Goal: Task Accomplishment & Management: Complete application form

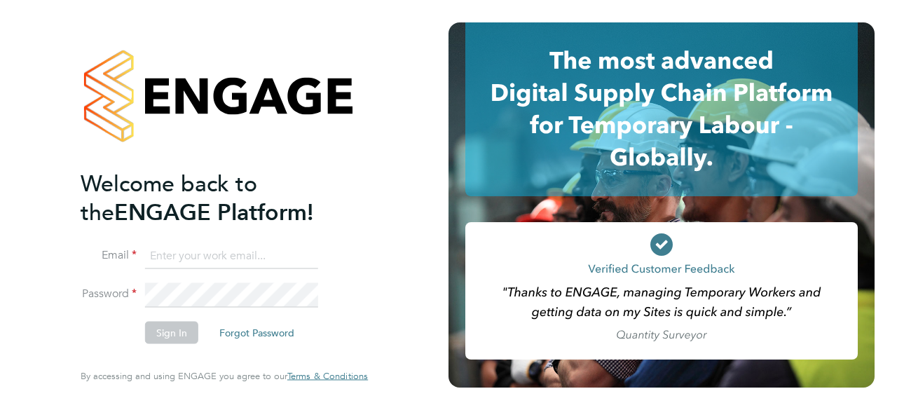
type input "[EMAIL_ADDRESS][DOMAIN_NAME]"
click at [387, 324] on div "Welcome back to the ENGAGE Platform! Email rogerlincoln7@gmail.com Password Sig…" at bounding box center [224, 205] width 343 height 410
click at [180, 338] on button "Sign In" at bounding box center [171, 333] width 53 height 22
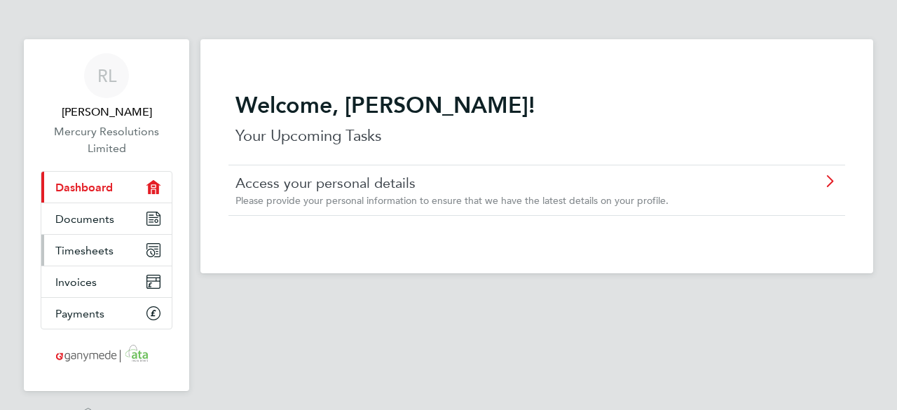
click at [148, 250] on icon "Main navigation" at bounding box center [150, 253] width 8 height 8
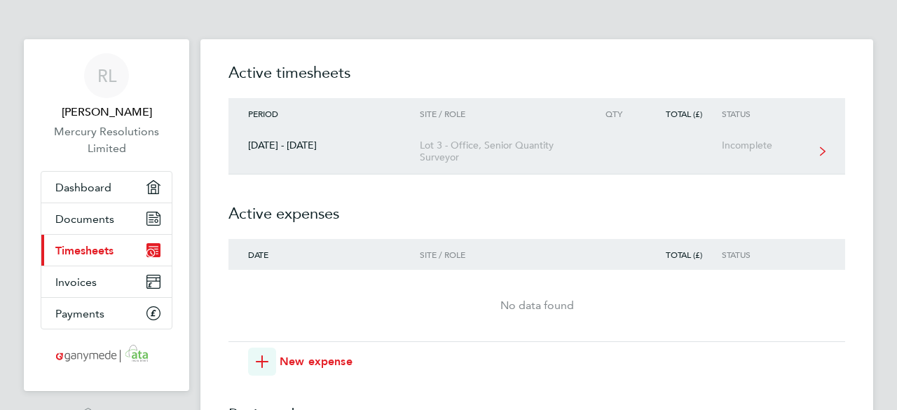
click at [751, 144] on div "Incomplete" at bounding box center [765, 145] width 86 height 12
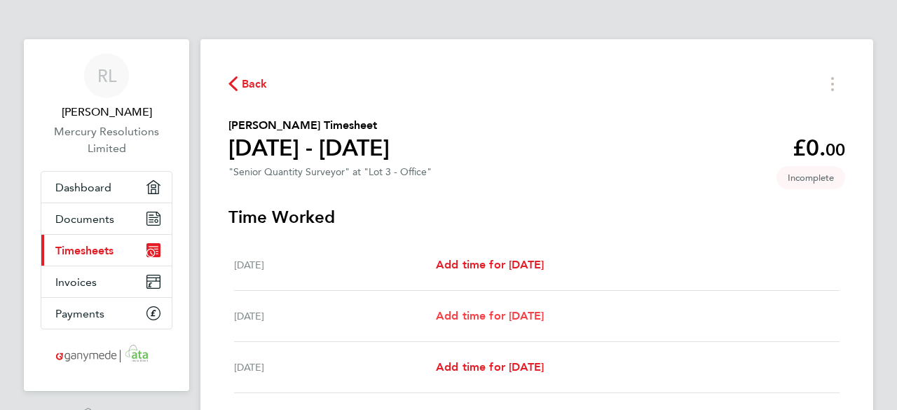
click at [505, 318] on span "Add time for [DATE]" at bounding box center [490, 315] width 108 height 13
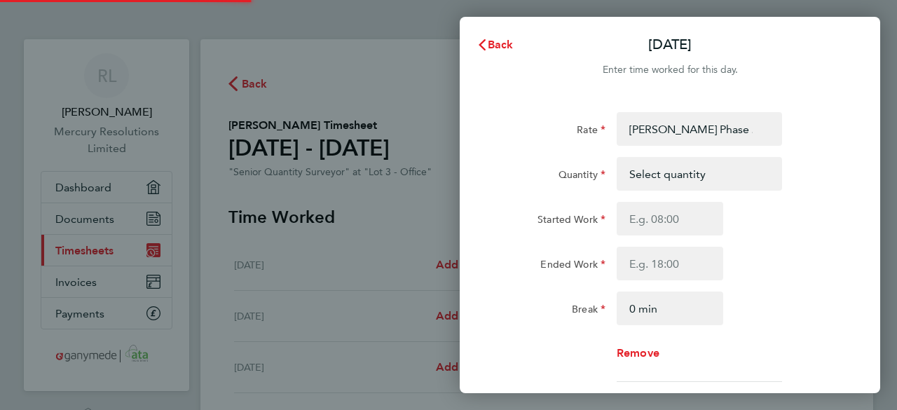
click at [747, 167] on select "Select quantity 0.5 1" at bounding box center [691, 173] width 146 height 31
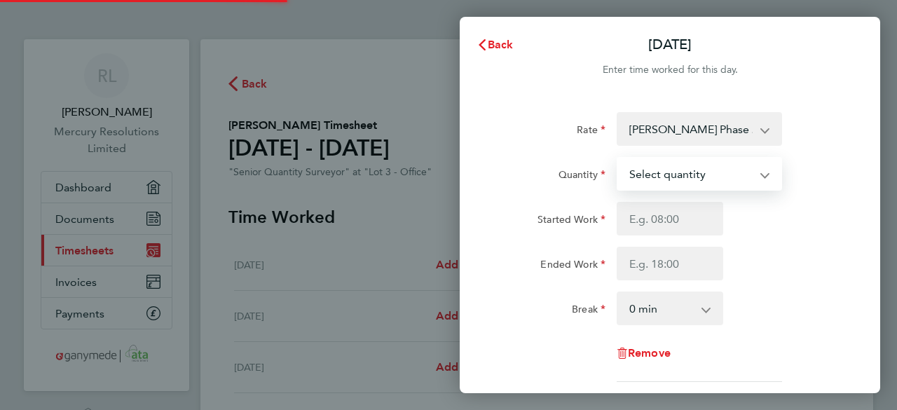
select select "1"
click at [618, 158] on select "Select quantity 0.5 1" at bounding box center [691, 173] width 146 height 31
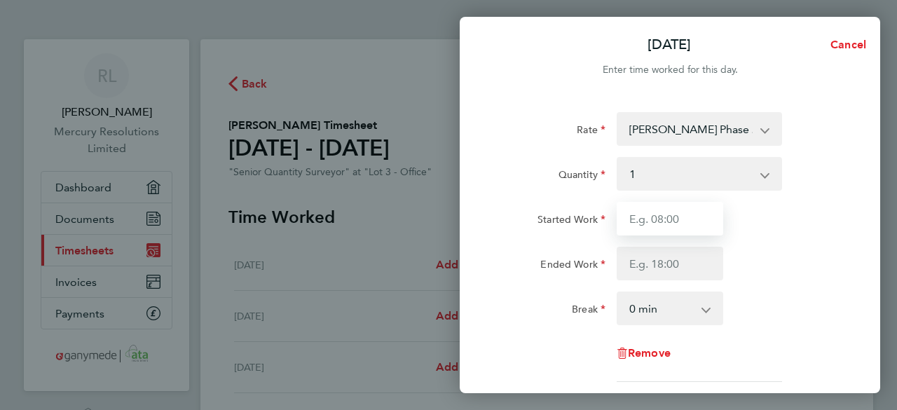
click at [659, 223] on input "Started Work" at bounding box center [670, 219] width 107 height 34
type input "09:00"
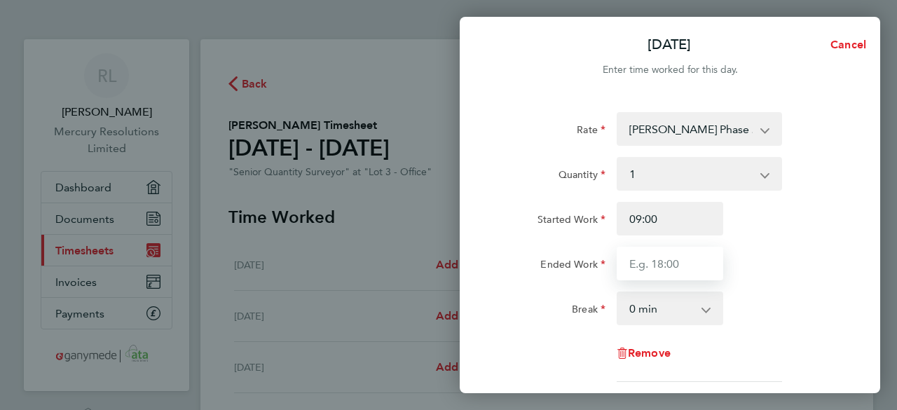
click at [664, 257] on input "Ended Work" at bounding box center [670, 264] width 107 height 34
type input "17:00"
click at [708, 310] on app-icon-cross-button at bounding box center [713, 308] width 17 height 31
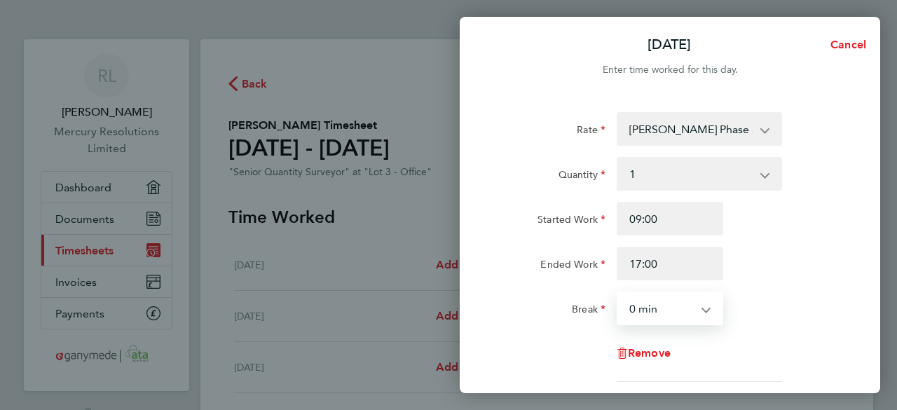
click at [688, 309] on select "0 min 15 min 30 min 45 min 60 min 75 min 90 min" at bounding box center [661, 308] width 87 height 31
select select "30"
click at [618, 293] on select "0 min 15 min 30 min 45 min 60 min 75 min 90 min" at bounding box center [661, 308] width 87 height 31
click at [783, 247] on div "Ended Work 17:00" at bounding box center [669, 264] width 353 height 34
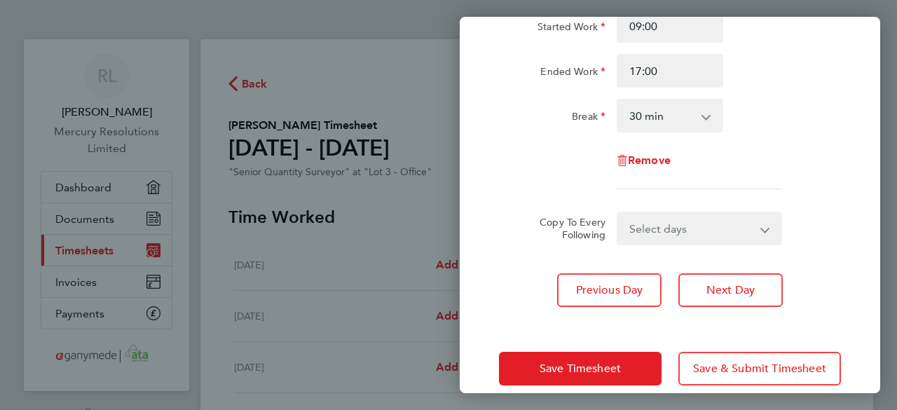
scroll to position [196, 0]
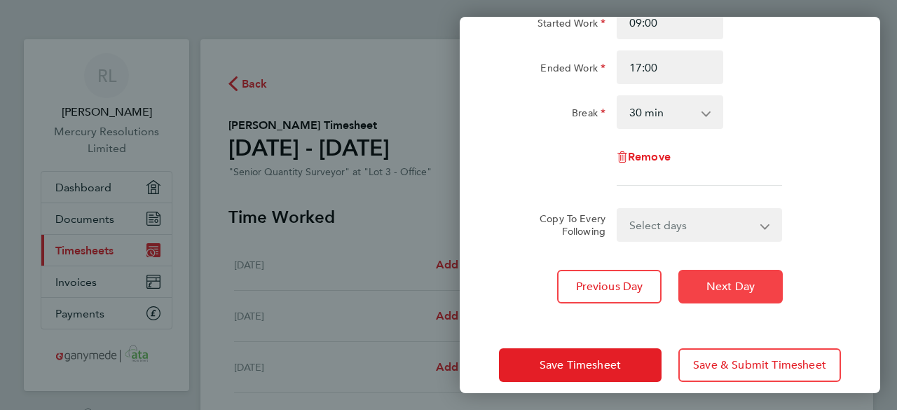
click at [721, 291] on span "Next Day" at bounding box center [730, 287] width 48 height 14
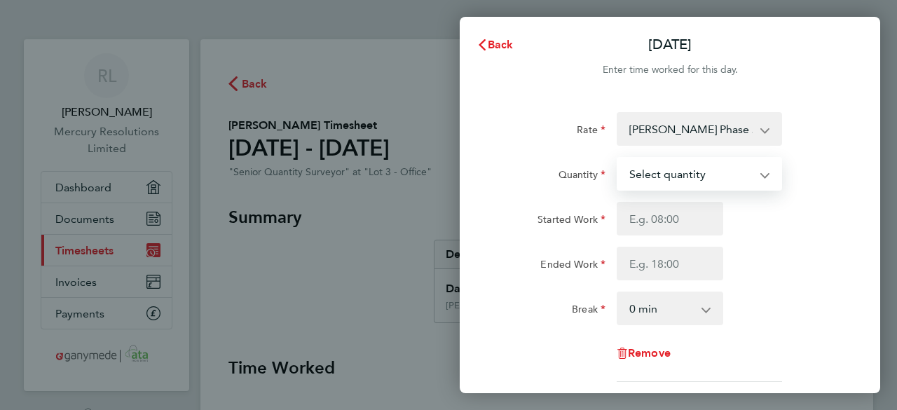
click at [737, 172] on select "Select quantity 0.5 1" at bounding box center [691, 173] width 146 height 31
select select "1"
click at [618, 158] on select "Select quantity 0.5 1" at bounding box center [691, 173] width 146 height 31
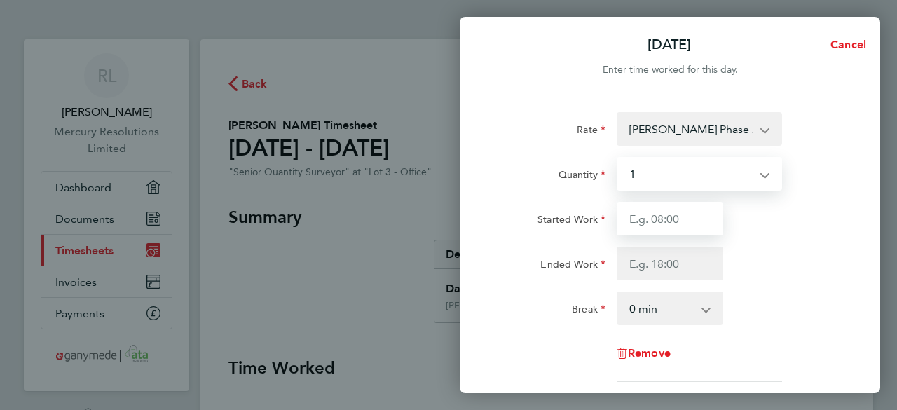
click at [676, 215] on input "Started Work" at bounding box center [670, 219] width 107 height 34
type input "09:00"
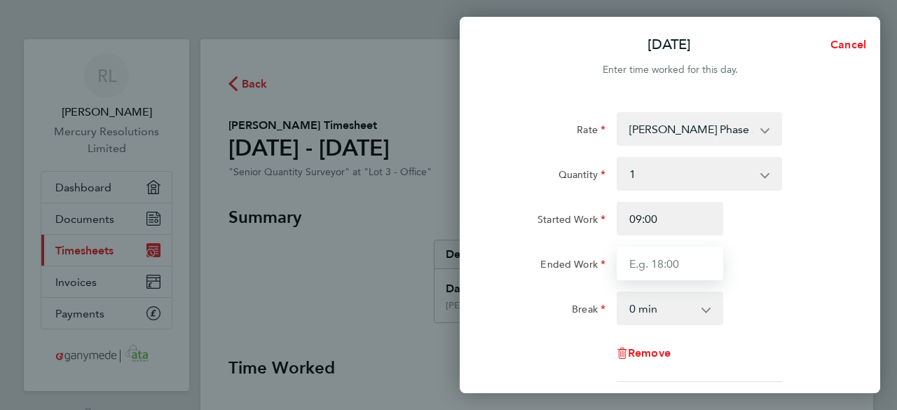
click at [689, 267] on input "Ended Work" at bounding box center [670, 264] width 107 height 34
type input "17:00"
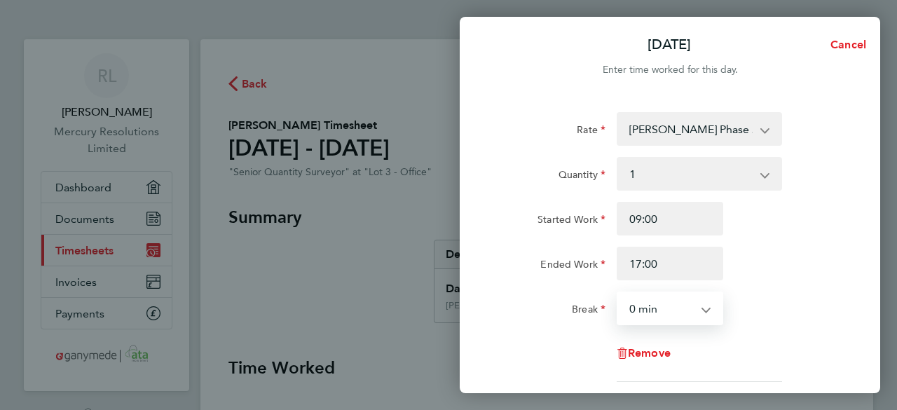
click at [699, 301] on select "0 min 15 min 30 min 45 min 60 min 75 min 90 min" at bounding box center [661, 308] width 87 height 31
select select "30"
click at [618, 293] on select "0 min 15 min 30 min 45 min 60 min 75 min 90 min" at bounding box center [661, 308] width 87 height 31
click at [774, 251] on div "Ended Work 17:00" at bounding box center [669, 264] width 353 height 34
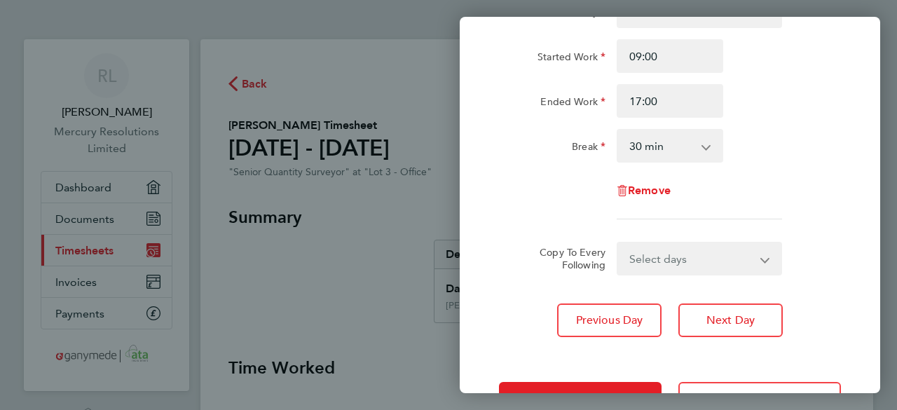
scroll to position [168, 0]
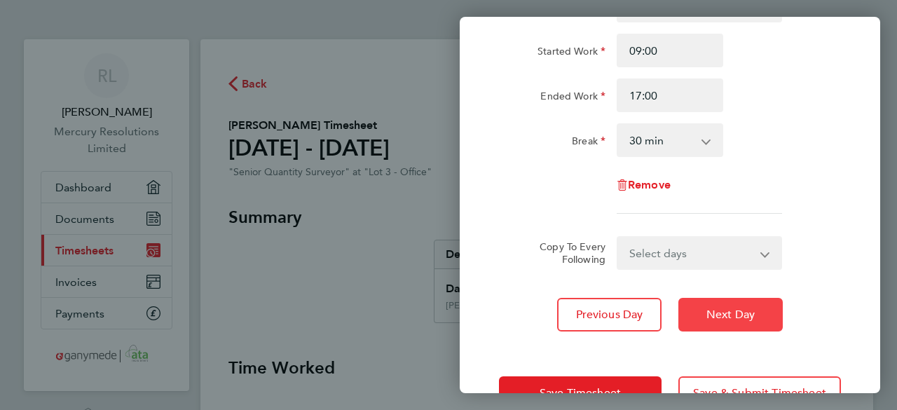
click at [735, 309] on span "Next Day" at bounding box center [730, 315] width 48 height 14
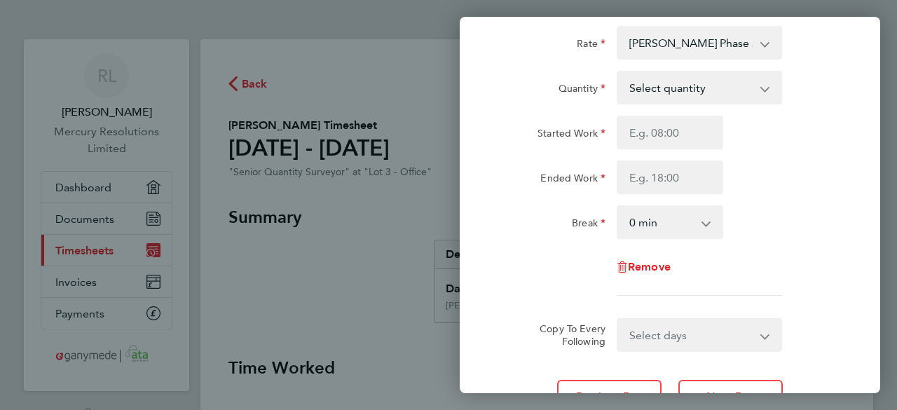
scroll to position [84, 0]
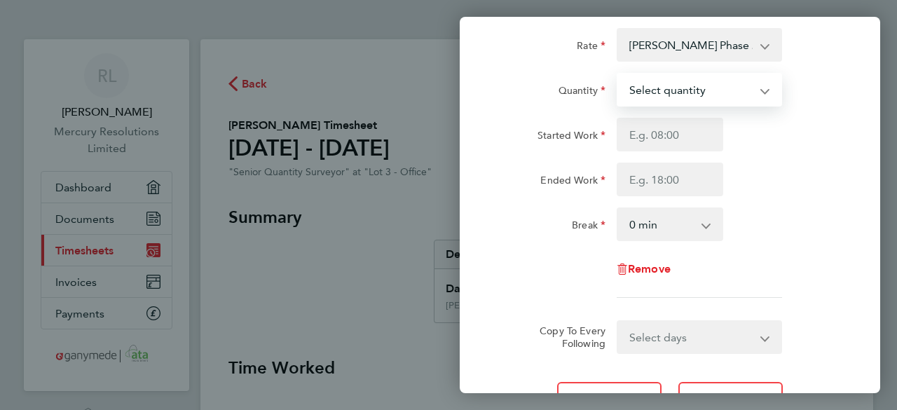
click at [708, 85] on select "Select quantity 0.5 1" at bounding box center [691, 89] width 146 height 31
select select "1"
click at [618, 74] on select "Select quantity 0.5 1" at bounding box center [691, 89] width 146 height 31
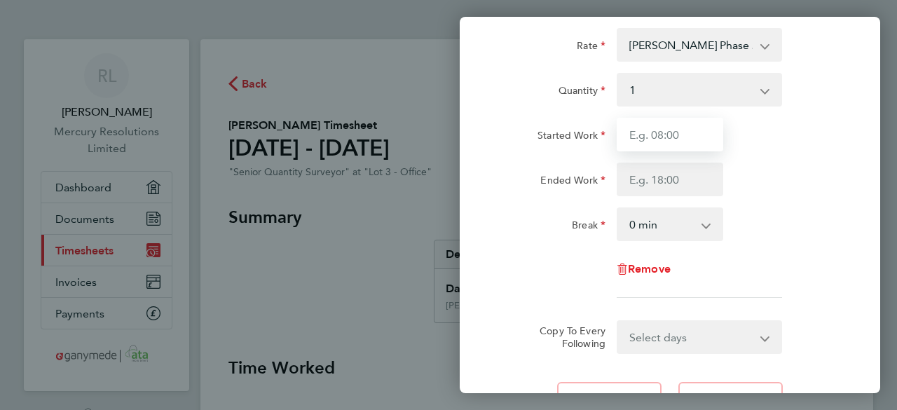
click at [687, 143] on input "Started Work" at bounding box center [670, 135] width 107 height 34
type input "09:00"
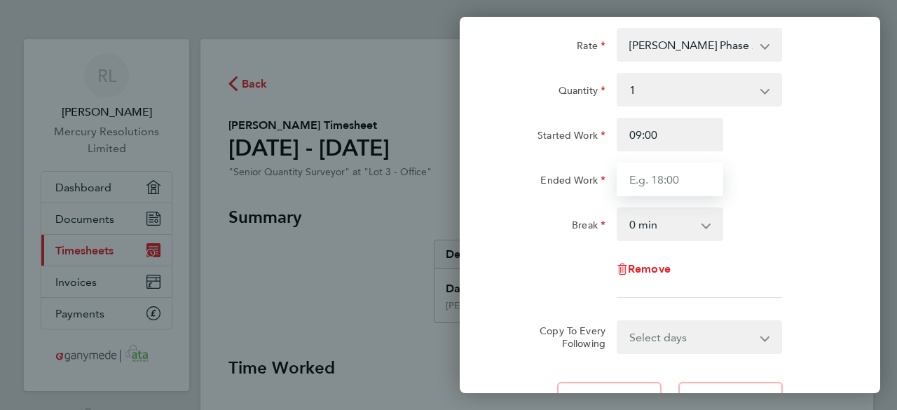
click at [689, 184] on input "Ended Work" at bounding box center [670, 180] width 107 height 34
type input "17:00"
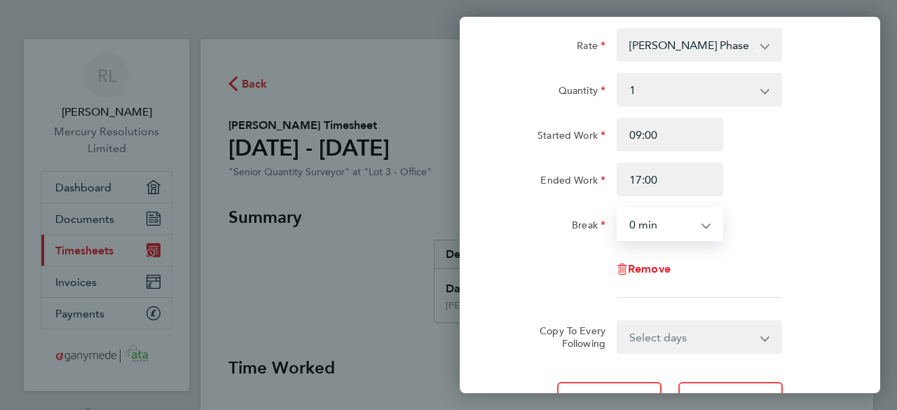
click at [701, 226] on select "0 min 15 min 30 min 45 min 60 min 75 min 90 min" at bounding box center [661, 224] width 87 height 31
select select "30"
click at [618, 209] on select "0 min 15 min 30 min 45 min 60 min 75 min 90 min" at bounding box center [661, 224] width 87 height 31
click at [761, 277] on div "Remove" at bounding box center [669, 269] width 353 height 34
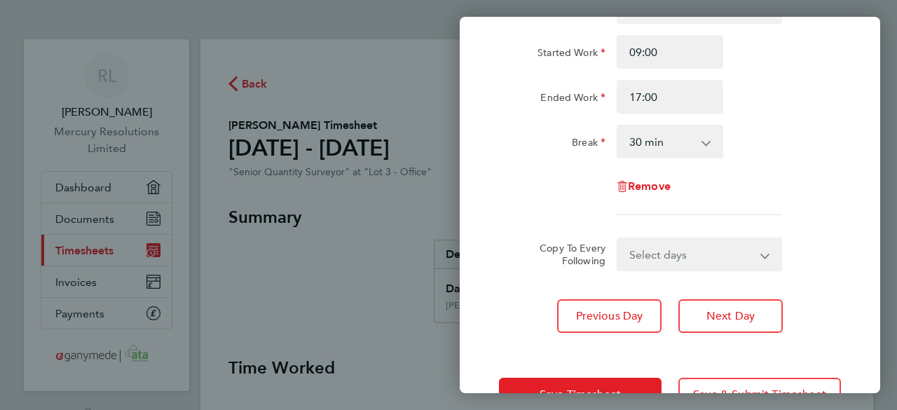
scroll to position [168, 0]
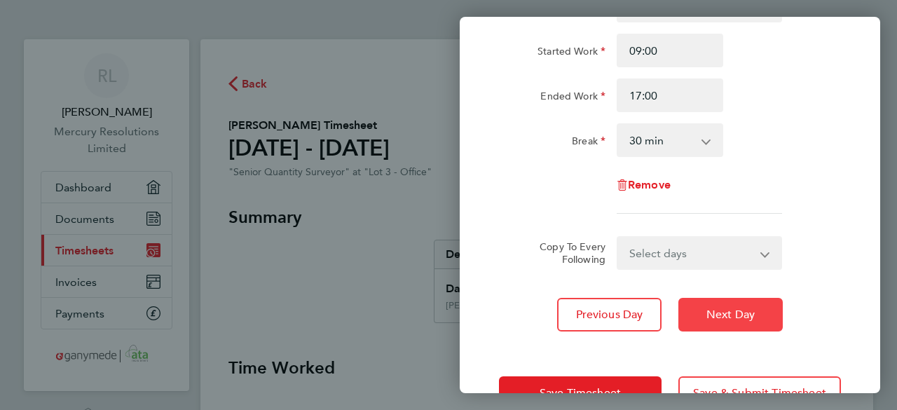
click at [742, 319] on span "Next Day" at bounding box center [730, 315] width 48 height 14
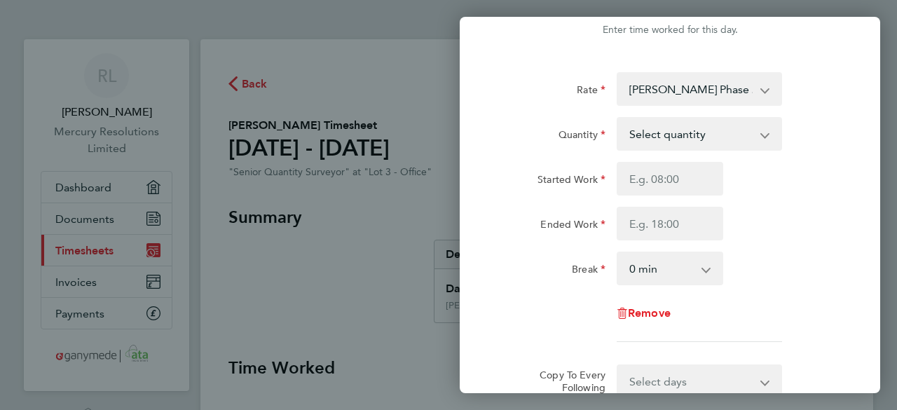
scroll to position [28, 0]
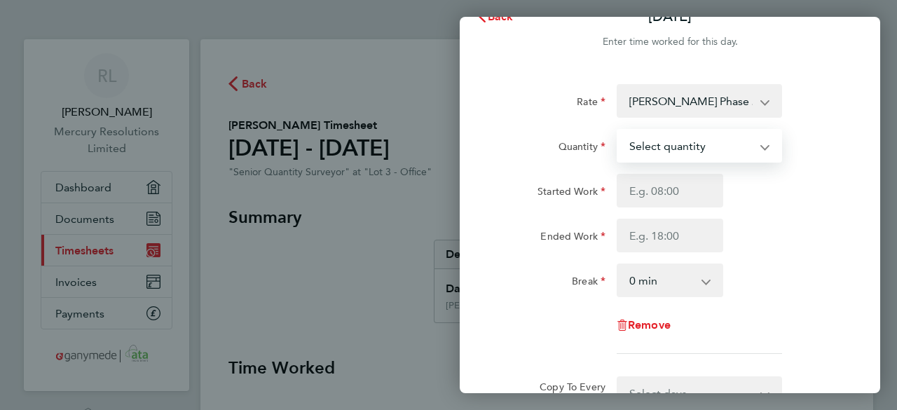
click at [751, 147] on select "Select quantity 0.5 1" at bounding box center [691, 145] width 146 height 31
select select "1"
click at [618, 130] on select "Select quantity 0.5 1" at bounding box center [691, 145] width 146 height 31
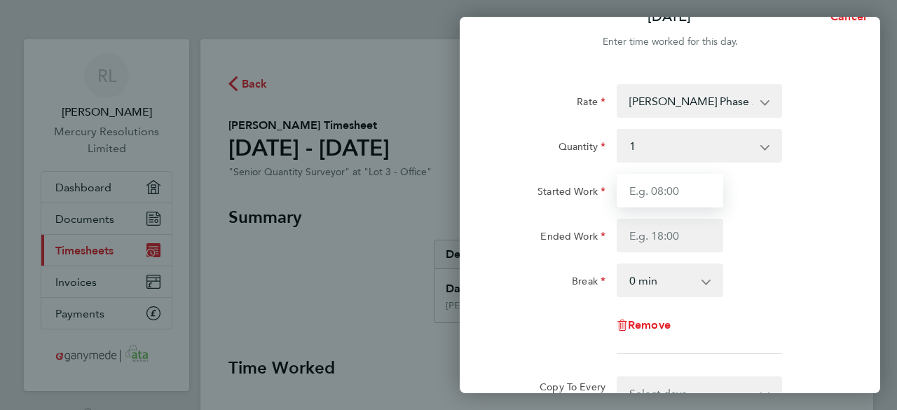
click at [678, 190] on input "Started Work" at bounding box center [670, 191] width 107 height 34
type input "09:00"
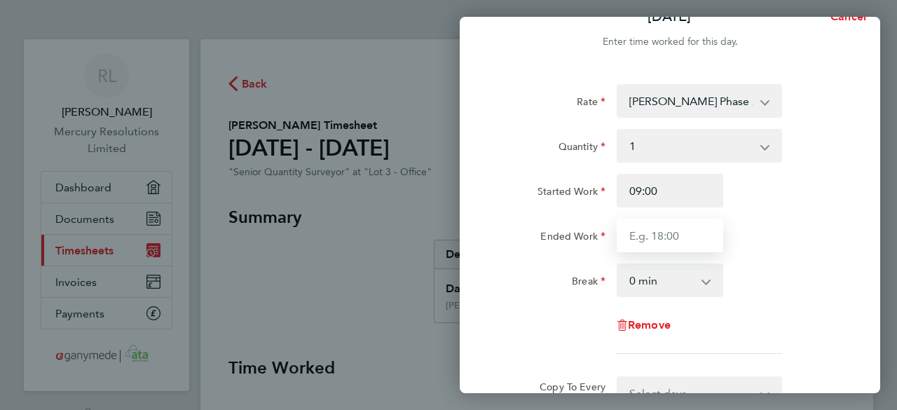
click at [685, 228] on input "Ended Work" at bounding box center [670, 236] width 107 height 34
type input "17:00"
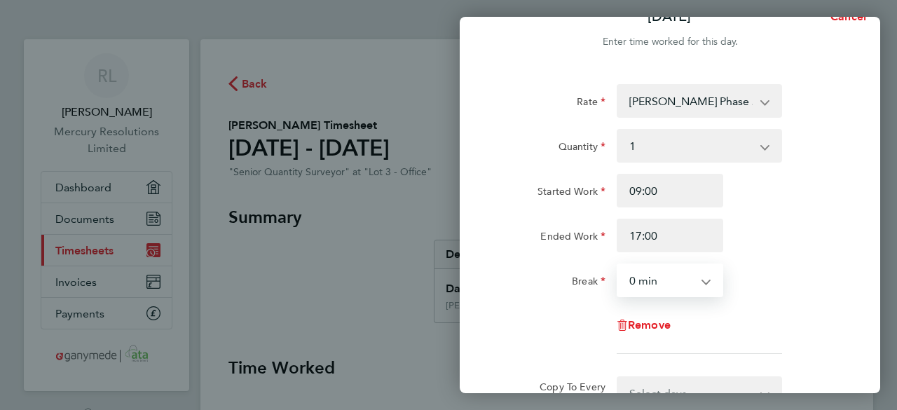
click at [701, 274] on select "0 min 15 min 30 min 45 min 60 min 75 min 90 min" at bounding box center [661, 280] width 87 height 31
select select "30"
click at [618, 265] on select "0 min 15 min 30 min 45 min 60 min 75 min 90 min" at bounding box center [661, 280] width 87 height 31
click at [793, 234] on div "Ended Work 17:00" at bounding box center [669, 236] width 353 height 34
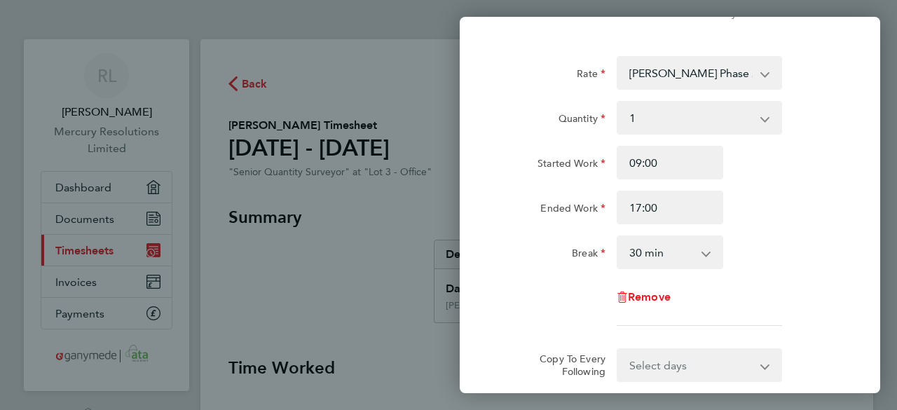
scroll to position [140, 0]
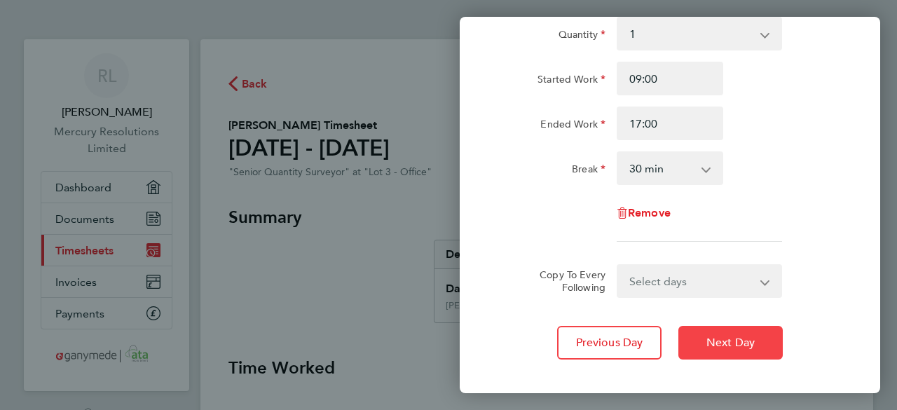
click at [743, 341] on span "Next Day" at bounding box center [730, 343] width 48 height 14
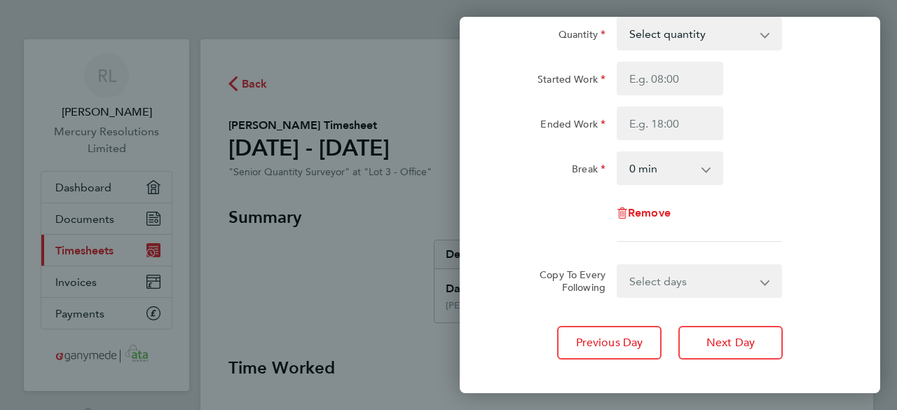
click at [802, 196] on div "Rate [PERSON_NAME] Phase 2 03-K083.02-C 9200103357P - 505.00 Quantity Select qu…" at bounding box center [670, 107] width 342 height 270
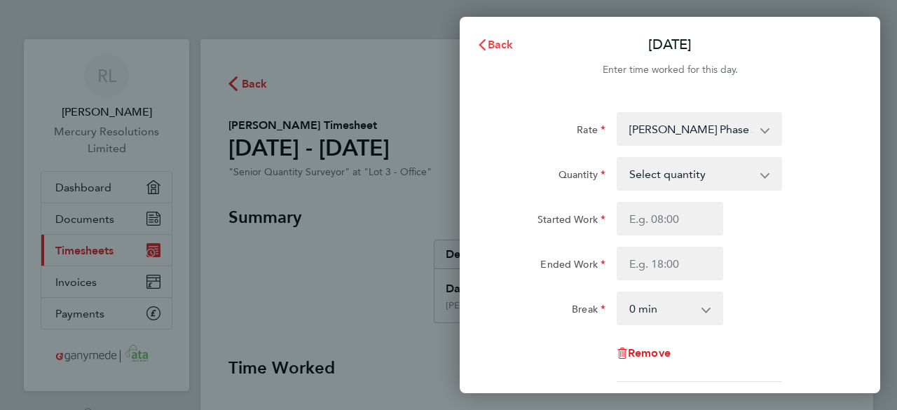
click at [495, 38] on span "Back" at bounding box center [501, 44] width 26 height 13
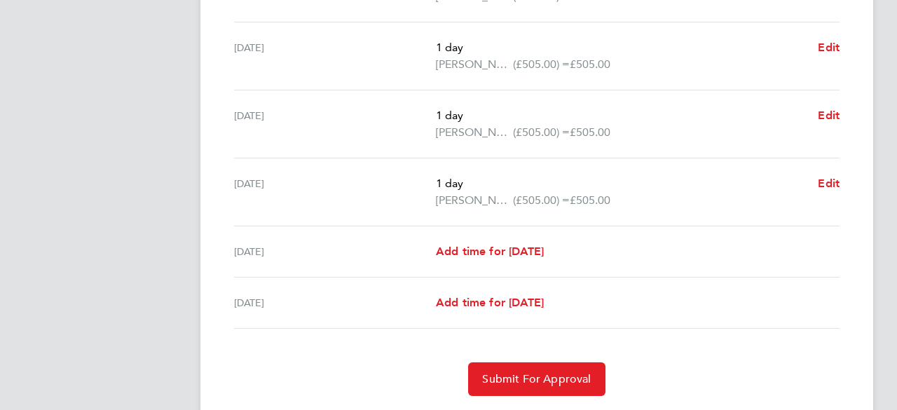
scroll to position [505, 0]
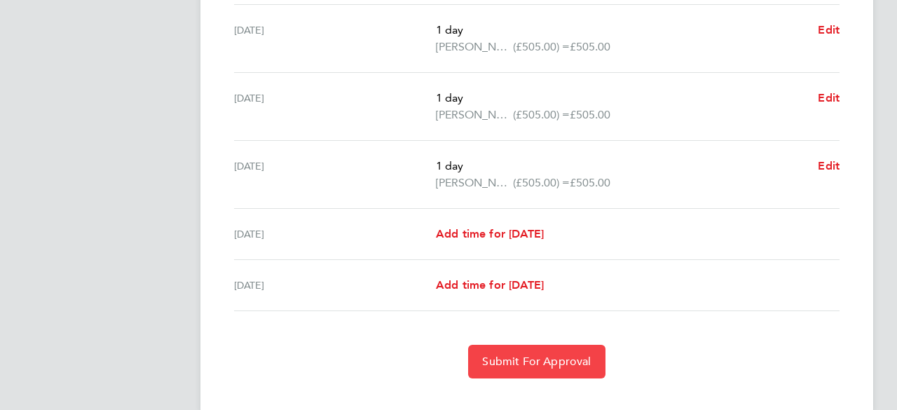
click at [549, 362] on span "Submit For Approval" at bounding box center [536, 362] width 109 height 14
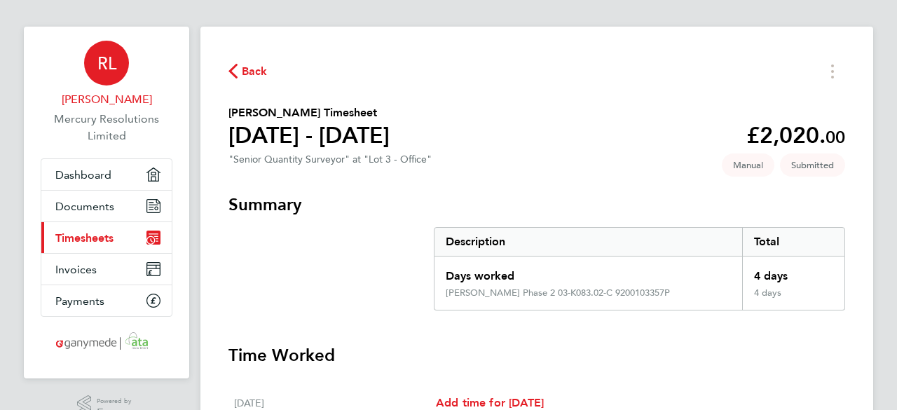
scroll to position [11, 0]
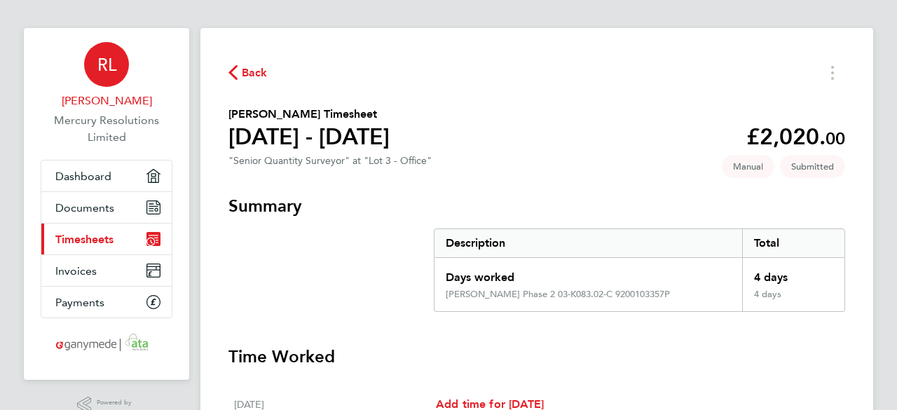
click at [113, 75] on div "RL" at bounding box center [106, 64] width 45 height 45
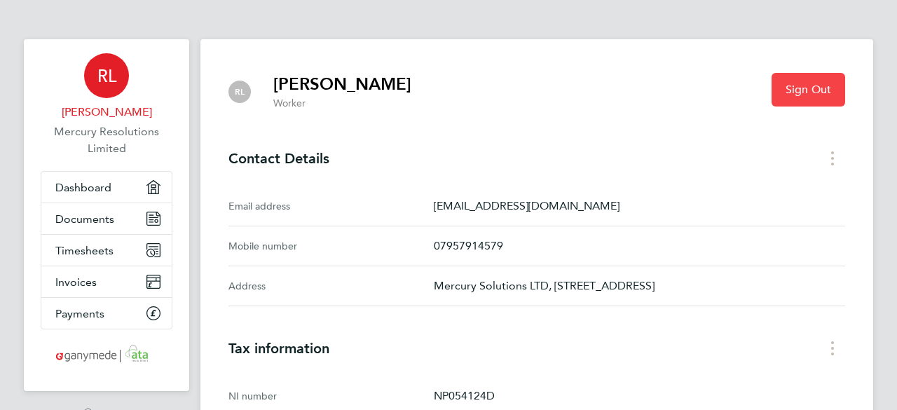
click at [812, 99] on button "Sign Out" at bounding box center [808, 90] width 74 height 34
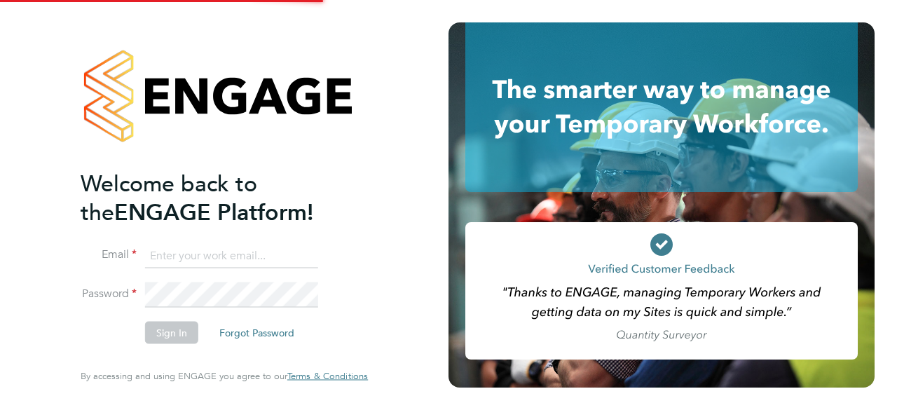
type input "[EMAIL_ADDRESS][DOMAIN_NAME]"
